Goal: Transaction & Acquisition: Purchase product/service

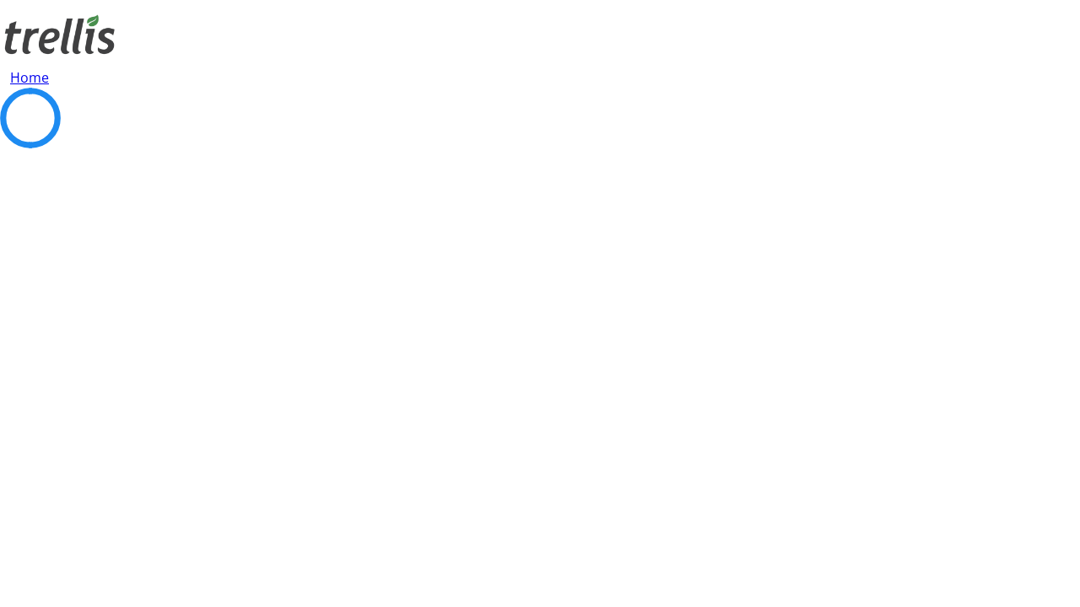
select select "CA"
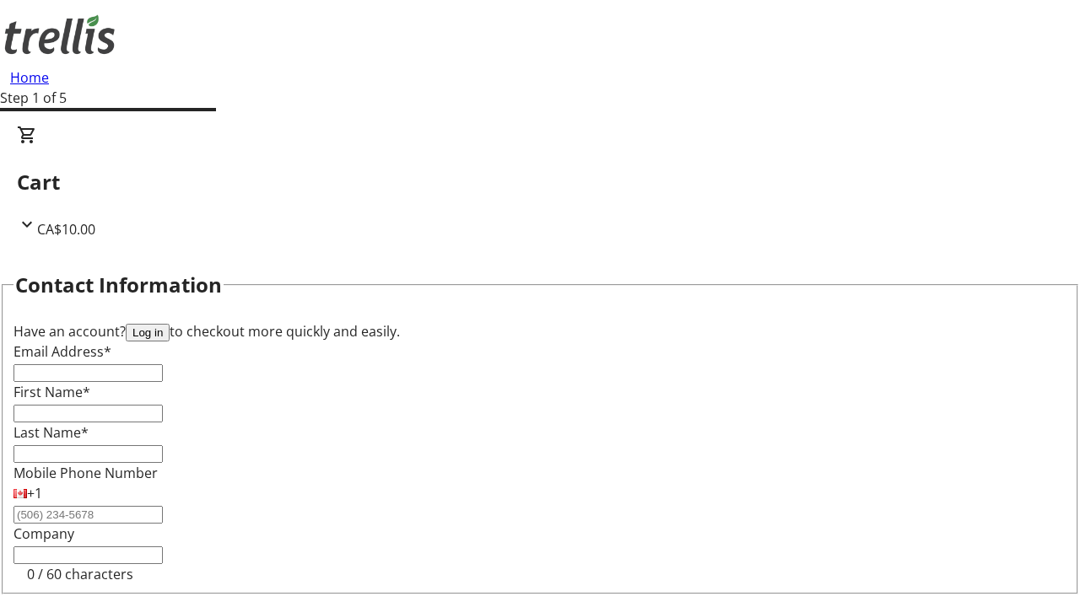
click at [170, 324] on button "Log in" at bounding box center [148, 333] width 44 height 18
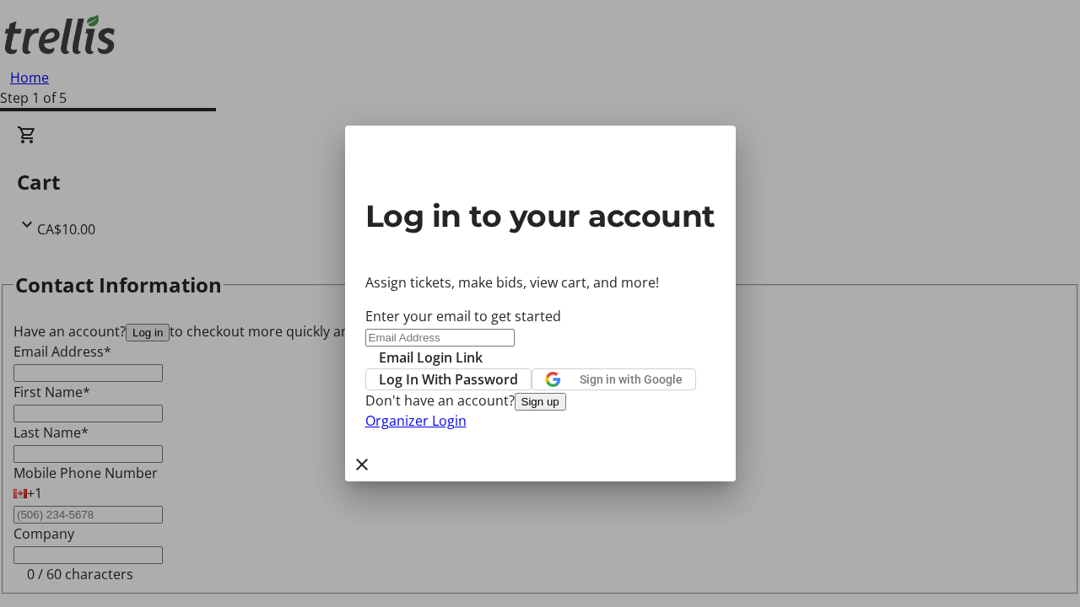
click at [566, 411] on button "Sign up" at bounding box center [540, 402] width 51 height 18
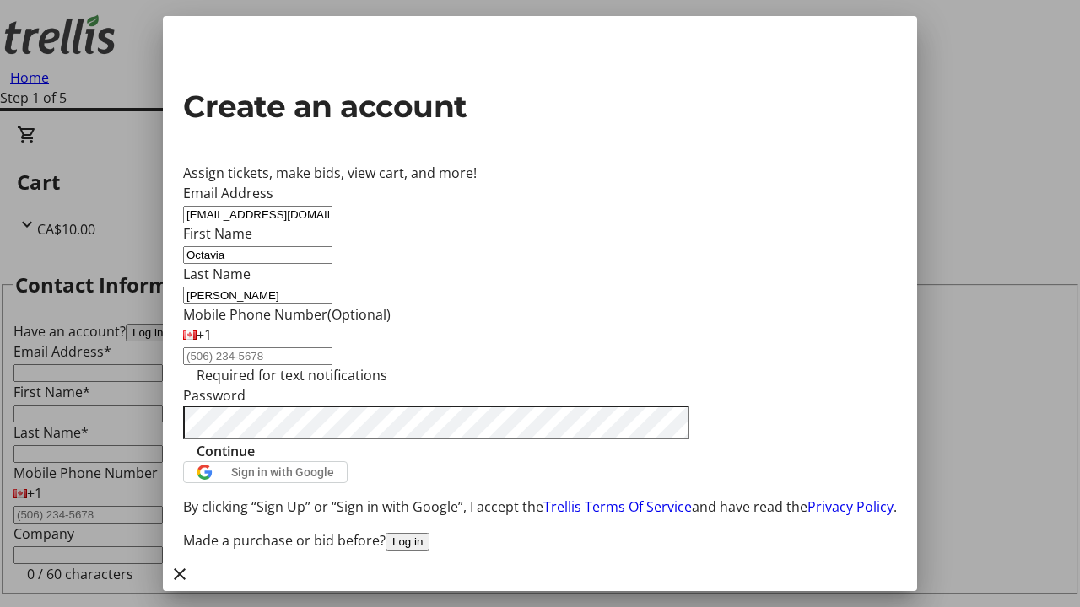
type input "[PERSON_NAME]"
click at [255, 461] on span "Continue" at bounding box center [226, 451] width 58 height 20
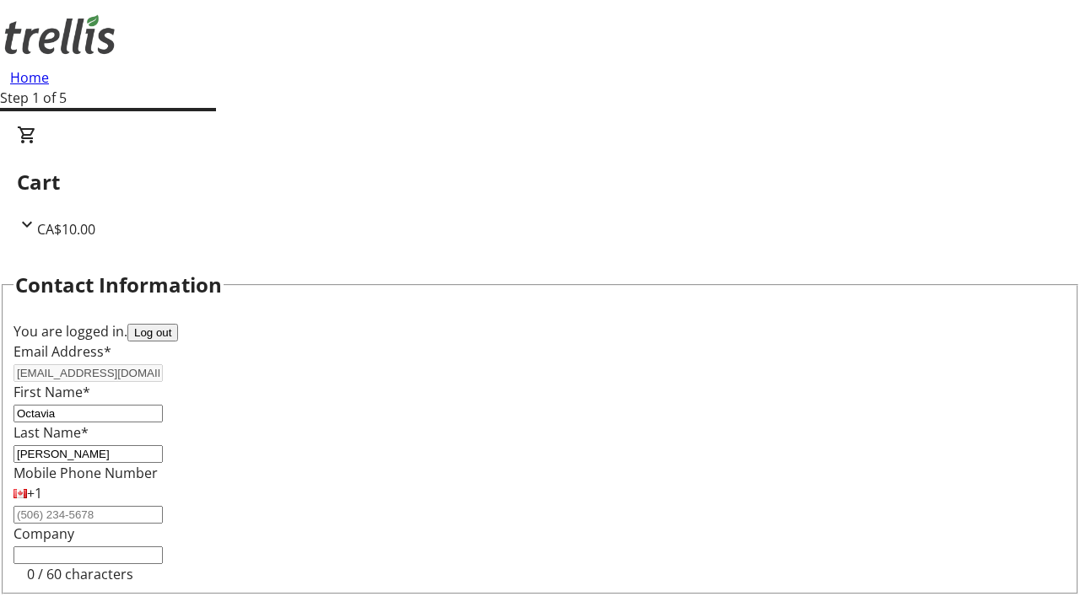
select select "CA"
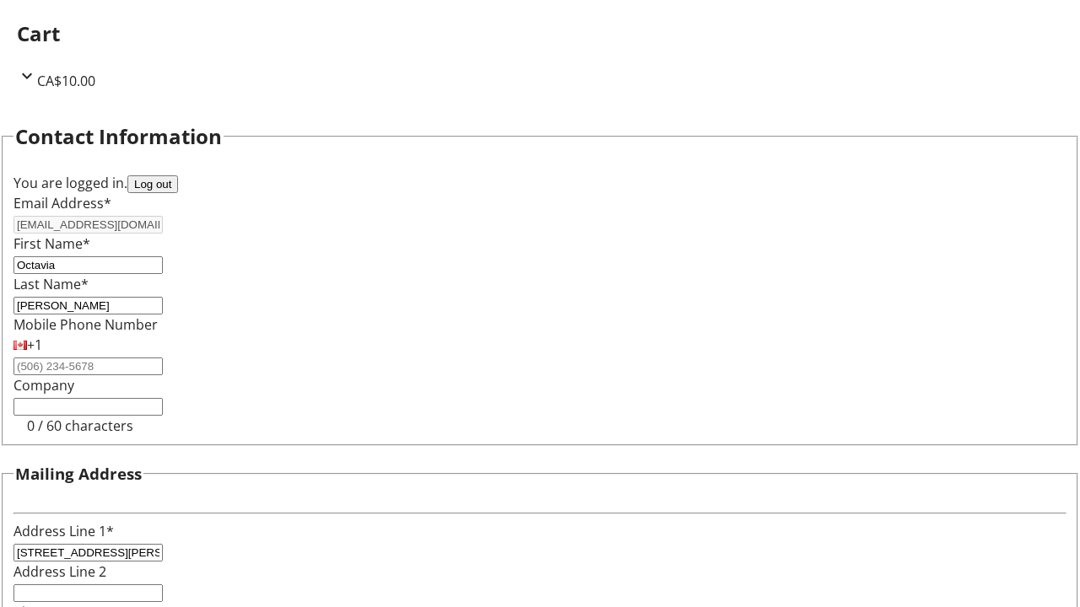
select select "BC"
type input "Kelowna"
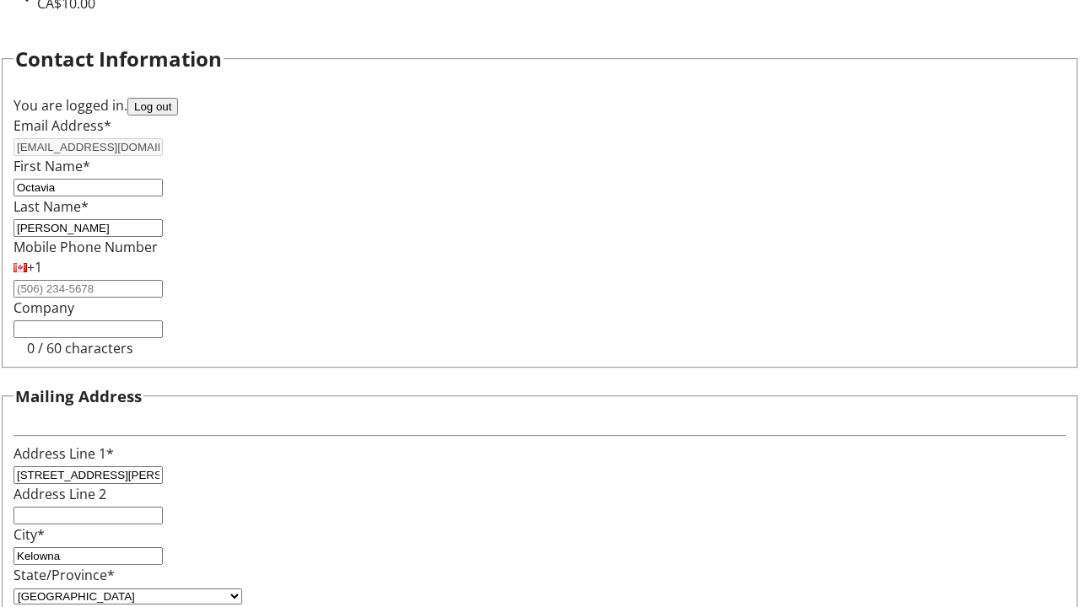
type input "V1Y 0C2"
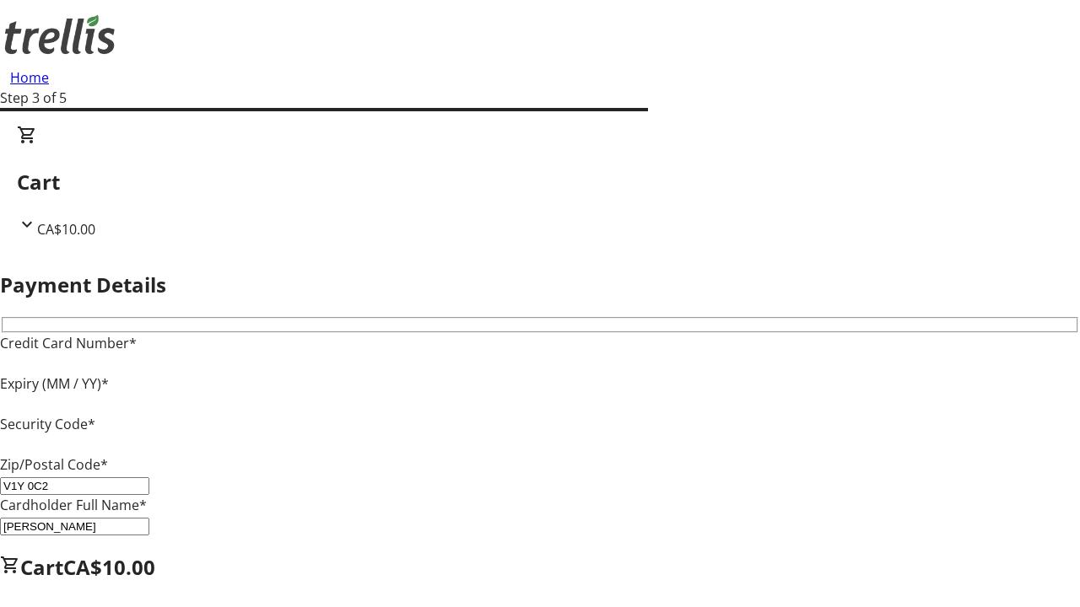
type input "V1Y 0C2"
